Goal: Information Seeking & Learning: Learn about a topic

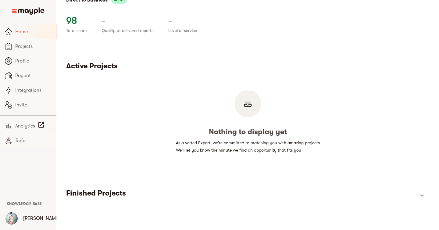
scroll to position [80, 0]
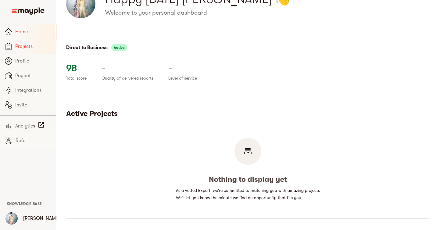
click at [38, 50] on link "Projects" at bounding box center [28, 46] width 56 height 15
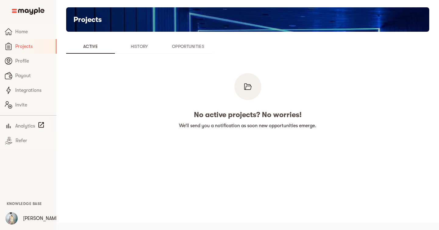
click at [138, 46] on span "History" at bounding box center [138, 46] width 41 height 7
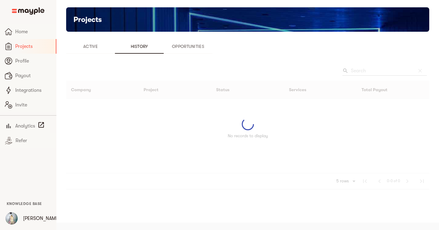
click at [181, 45] on span "Opportunities" at bounding box center [187, 46] width 41 height 7
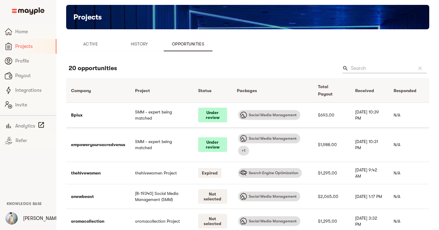
scroll to position [11, 0]
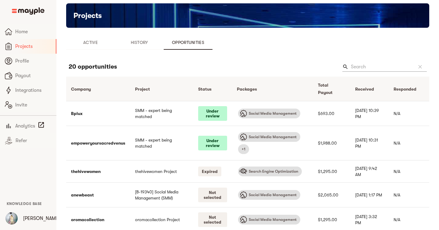
click at [139, 46] on span "History" at bounding box center [138, 42] width 41 height 7
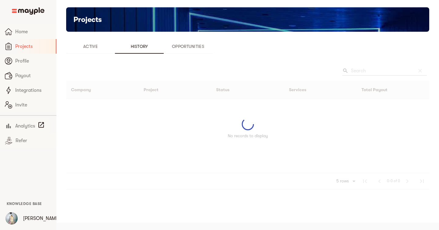
scroll to position [8, 0]
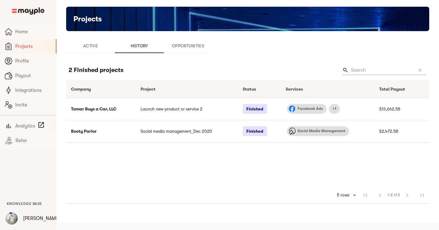
click at [180, 49] on span "Opportunities" at bounding box center [187, 45] width 41 height 7
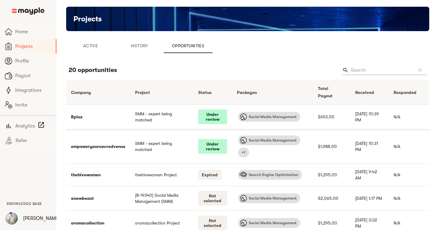
click at [180, 113] on td "SMM - expert being matched" at bounding box center [161, 116] width 63 height 25
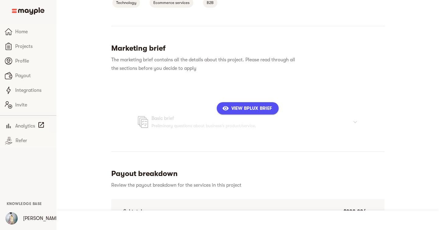
scroll to position [99, 0]
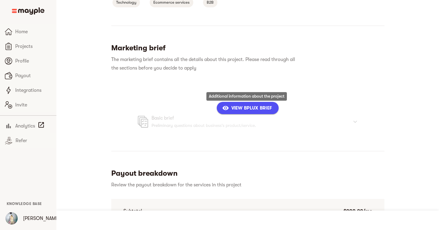
click at [228, 110] on span "View Bplux Brief" at bounding box center [247, 107] width 49 height 7
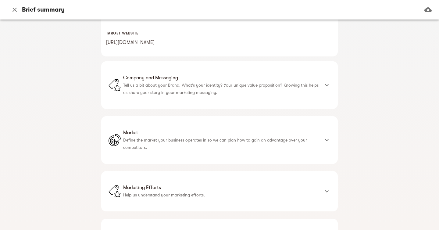
scroll to position [150, 0]
click at [236, 93] on p "Tell us a bit about your Brand. What's your identity? Your unique value proposi…" at bounding box center [221, 87] width 196 height 15
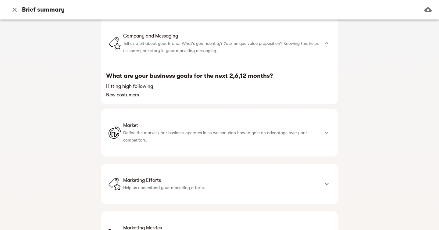
click at [230, 124] on span "Market" at bounding box center [221, 125] width 196 height 7
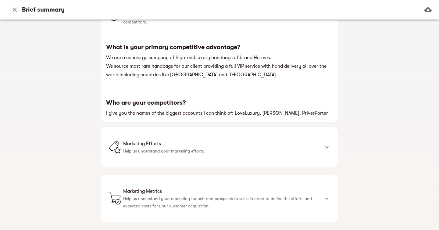
scroll to position [316, 0]
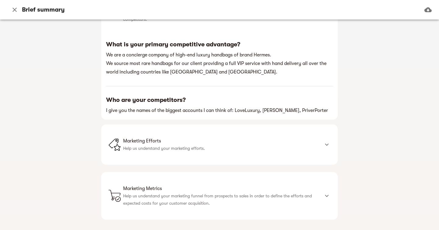
click at [230, 138] on span "Marketing Efforts" at bounding box center [221, 140] width 196 height 7
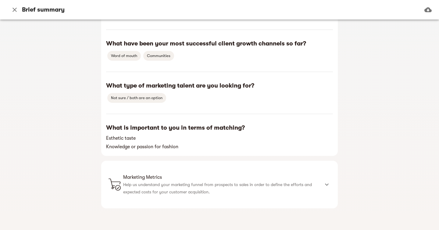
scroll to position [491, 0]
click at [235, 177] on span "Marketing Metrics" at bounding box center [221, 176] width 196 height 7
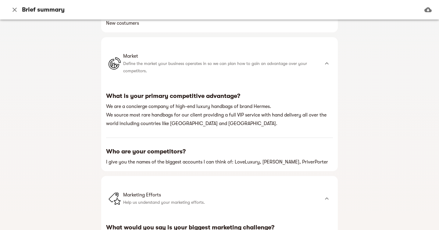
scroll to position [0, 0]
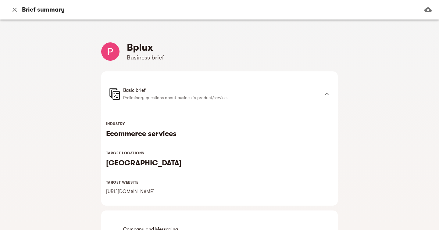
click at [256, 58] on div "Bplux Business brief" at bounding box center [219, 51] width 236 height 20
click at [333, 96] on div "Basic brief Preliminary questions about business's product/service." at bounding box center [219, 93] width 236 height 45
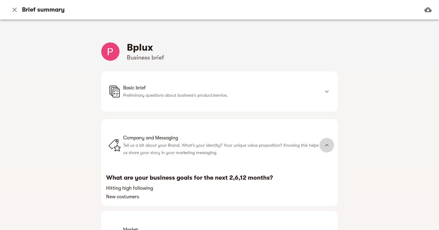
click at [324, 142] on icon at bounding box center [326, 144] width 7 height 7
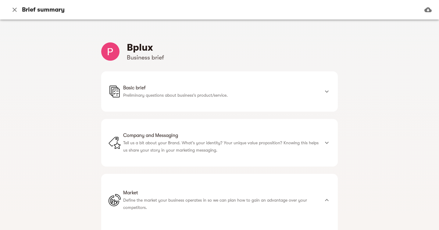
click at [326, 196] on icon at bounding box center [326, 199] width 7 height 7
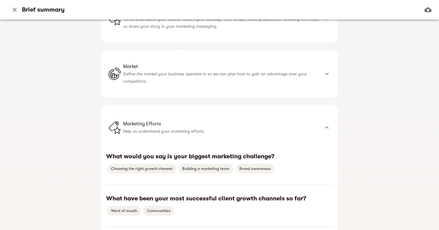
scroll to position [133, 0]
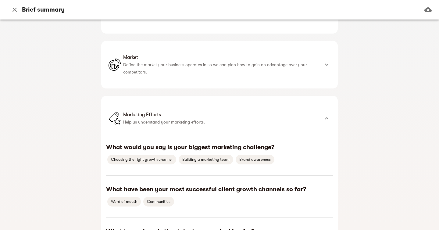
click at [324, 115] on icon at bounding box center [326, 118] width 7 height 7
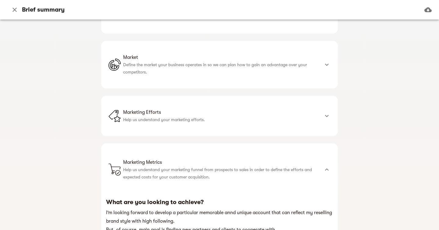
click at [330, 169] on div at bounding box center [326, 169] width 15 height 15
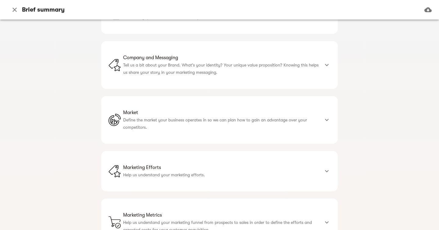
scroll to position [0, 0]
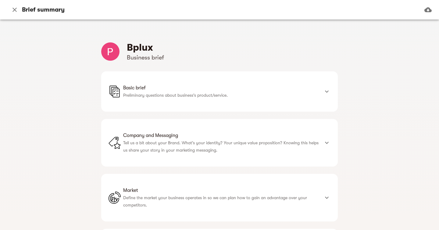
click at [13, 10] on icon "button" at bounding box center [14, 9] width 7 height 7
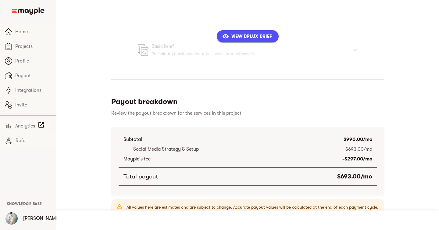
scroll to position [187, 0]
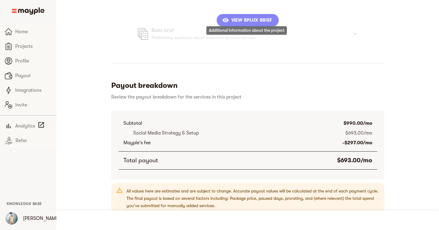
click at [233, 23] on span "View Bplux Brief" at bounding box center [247, 19] width 49 height 7
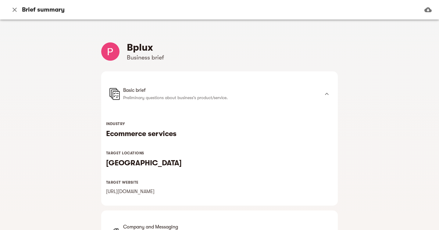
scroll to position [207, 0]
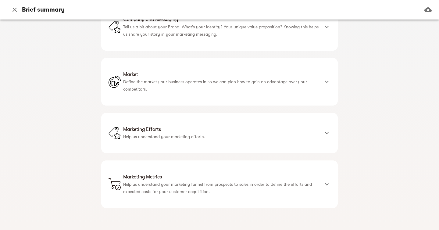
click at [217, 178] on span "Marketing Metrics" at bounding box center [221, 176] width 196 height 7
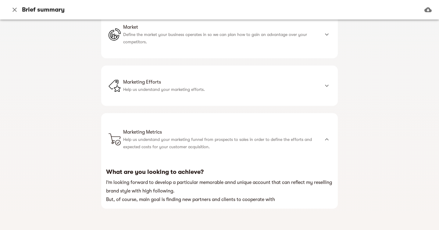
scroll to position [255, 0]
click at [218, 98] on div "Marketing Efforts Help us understand your marketing efforts." at bounding box center [219, 85] width 236 height 40
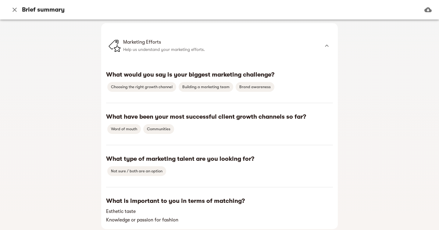
scroll to position [301, 0]
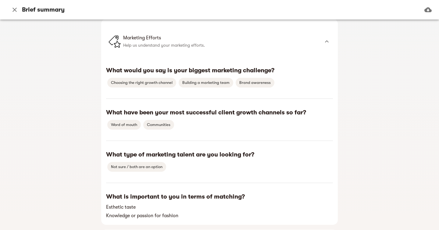
click at [95, 77] on div "Bplux Business brief Basic brief Preliminary questions about business's product…" at bounding box center [219, 124] width 439 height 210
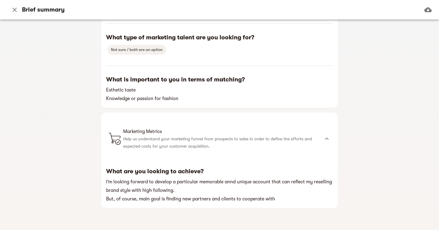
scroll to position [0, 0]
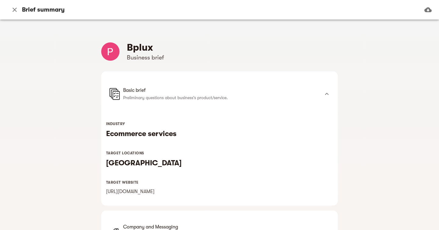
click at [7, 9] on button "button" at bounding box center [14, 9] width 15 height 15
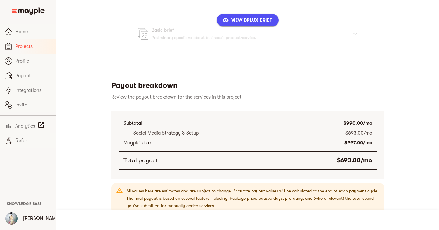
click at [32, 48] on span "Projects" at bounding box center [33, 46] width 36 height 7
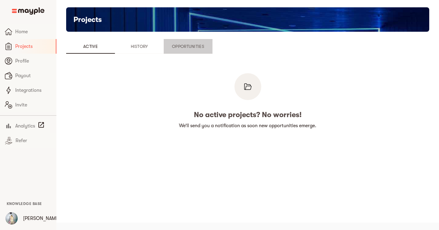
click at [197, 46] on span "Opportunities" at bounding box center [187, 46] width 41 height 7
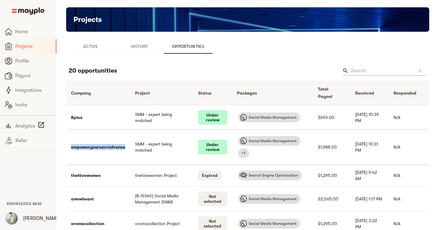
drag, startPoint x: 128, startPoint y: 147, endPoint x: 67, endPoint y: 148, distance: 60.9
click at [67, 148] on td "empoweryoursacredvenus" at bounding box center [98, 147] width 64 height 34
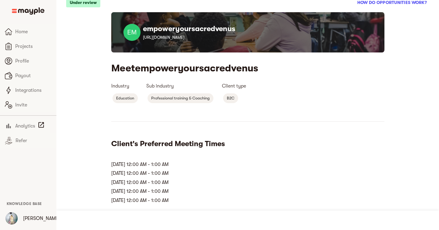
drag, startPoint x: 267, startPoint y: 70, endPoint x: 141, endPoint y: 63, distance: 126.6
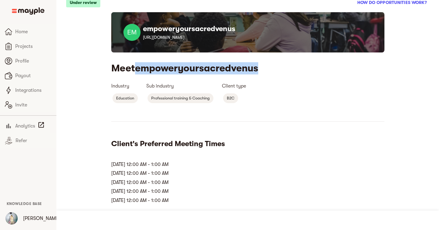
drag, startPoint x: 138, startPoint y: 70, endPoint x: 266, endPoint y: 69, distance: 127.9
click at [266, 69] on h4 "Meet empoweryoursacredvenus" at bounding box center [247, 68] width 273 height 12
copy h4 "empoweryoursacredvenus"
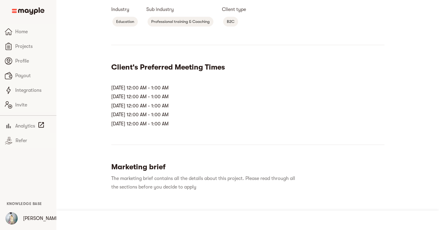
scroll to position [91, 0]
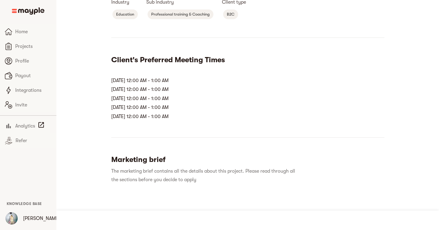
click at [167, 90] on p "[DATE] 12:00 AM - 1:00 AM" at bounding box center [247, 89] width 273 height 7
click at [205, 117] on p "[DATE] 12:00 AM - 1:00 AM" at bounding box center [247, 116] width 273 height 7
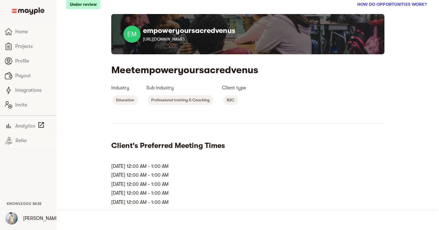
scroll to position [0, 0]
